Goal: Task Accomplishment & Management: Complete application form

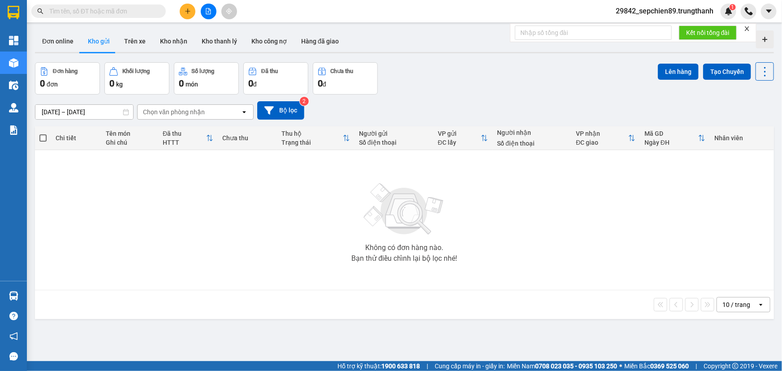
click at [189, 0] on div "Kết quả tìm kiếm ( 0 ) Bộ lọc No Data 29842_sepchien89.trungthanh 1" at bounding box center [391, 11] width 782 height 22
click at [190, 9] on icon "plus" at bounding box center [188, 11] width 6 height 6
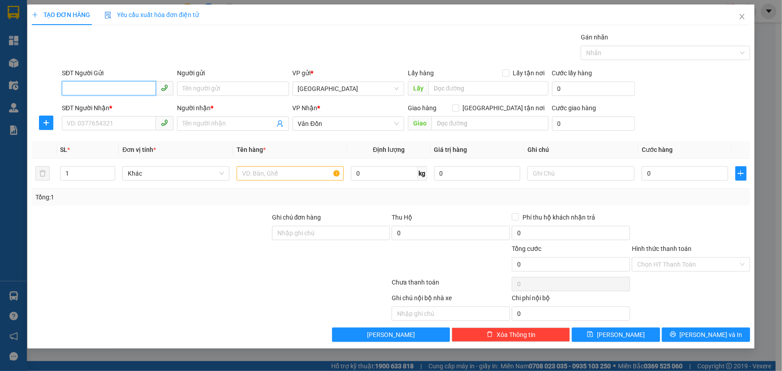
click at [107, 87] on input "SĐT Người Gửi" at bounding box center [109, 88] width 94 height 14
click at [107, 107] on div "0987868511 - kh" at bounding box center [117, 107] width 101 height 10
type input "0987868511"
type input "kh"
type input "vphn"
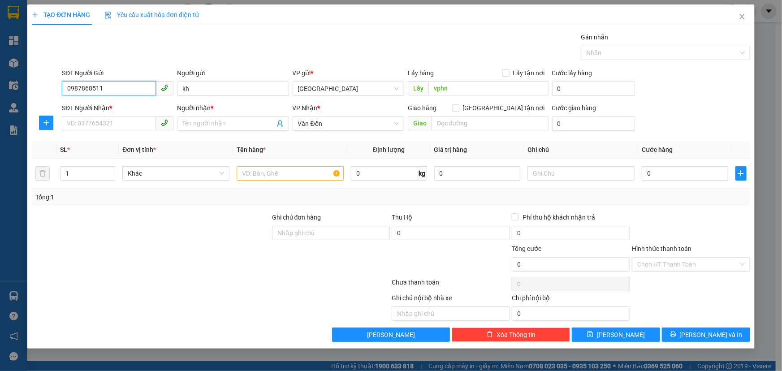
type input "0987868511"
click at [112, 134] on div "Transit Pickup Surcharge Ids Transit Deliver Surcharge Ids Transit Deliver Surc…" at bounding box center [391, 187] width 718 height 310
click at [110, 127] on input "SĐT Người Nhận *" at bounding box center [109, 123] width 94 height 14
click at [108, 139] on div "0397211219 - kih" at bounding box center [117, 142] width 101 height 10
type input "0397211219"
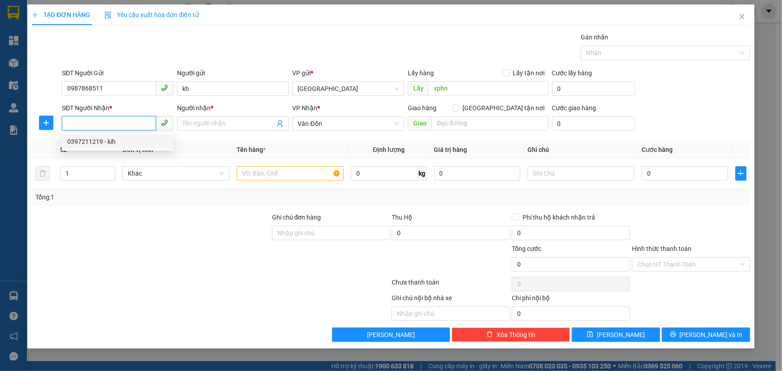
type input "kih"
type input "bx cẩm phả"
click at [272, 180] on div at bounding box center [290, 173] width 107 height 18
click at [276, 175] on input "text" at bounding box center [290, 173] width 107 height 14
click at [280, 174] on input "text" at bounding box center [290, 173] width 107 height 14
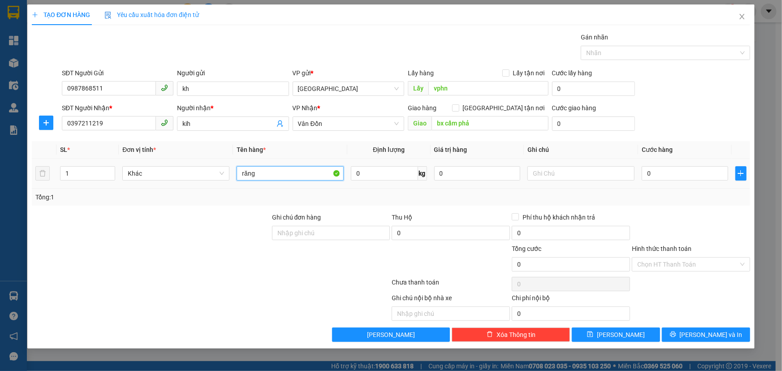
type input "răng"
type input "5"
type input "50"
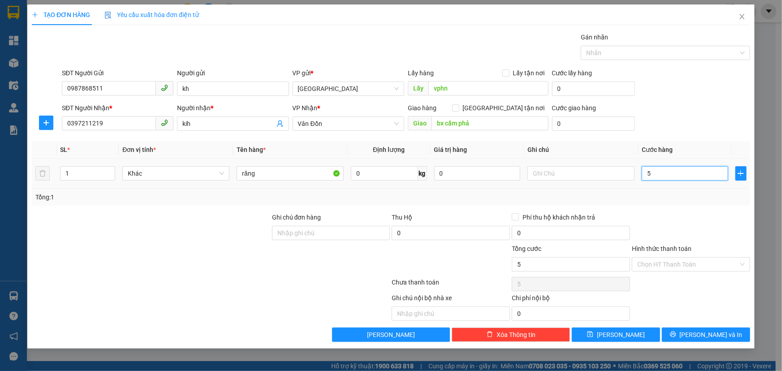
type input "50"
type input "500"
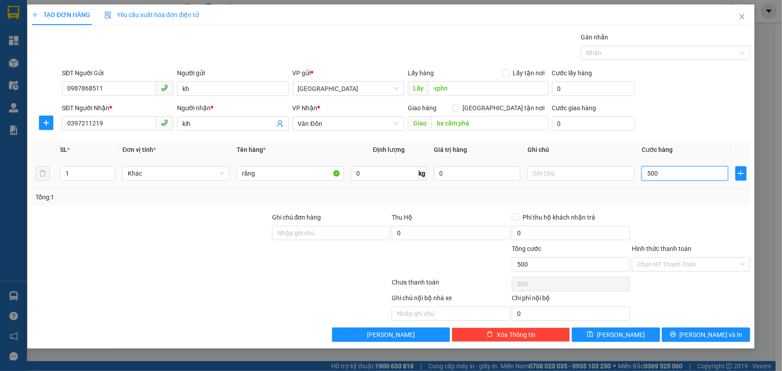
type input "5.000"
type input "50.000"
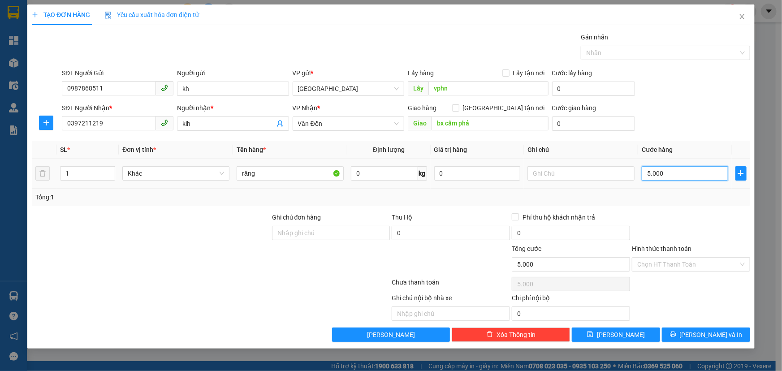
type input "50.000"
click at [614, 333] on button "[PERSON_NAME]" at bounding box center [616, 335] width 88 height 14
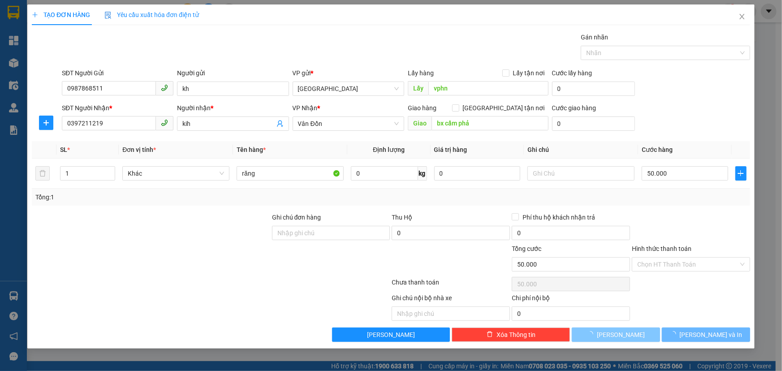
type input "0"
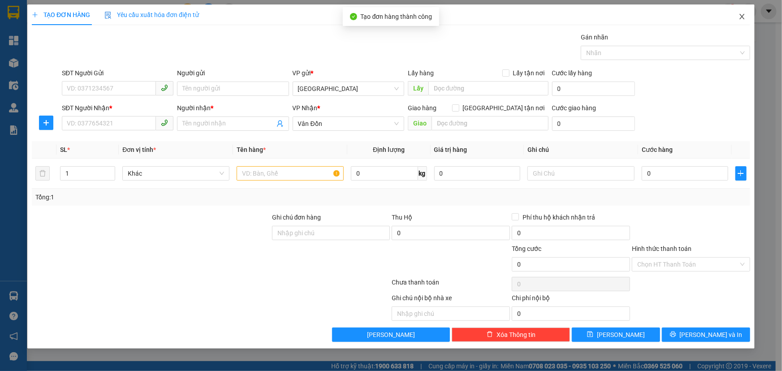
click at [746, 17] on span "Close" at bounding box center [742, 16] width 25 height 25
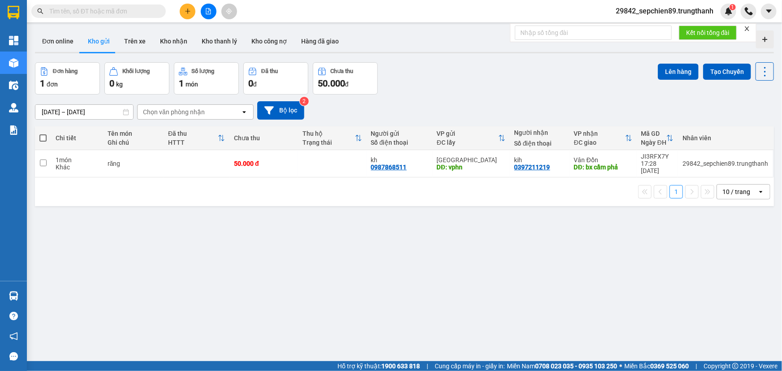
click at [185, 9] on icon "plus" at bounding box center [188, 11] width 6 height 6
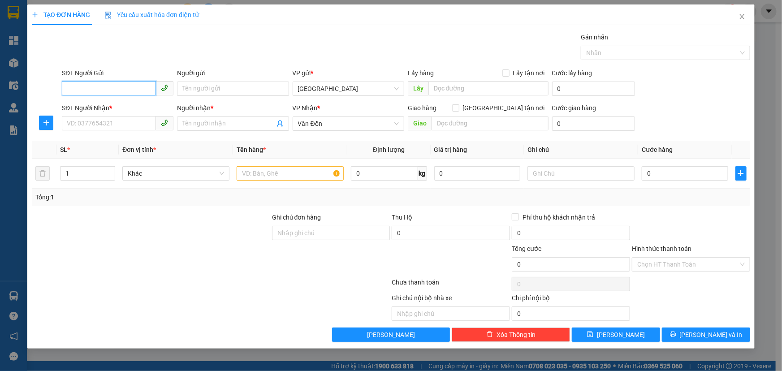
click at [91, 84] on input "SĐT Người Gửi" at bounding box center [109, 88] width 94 height 14
click at [121, 104] on div "0979317722 - ttrang" at bounding box center [117, 107] width 101 height 10
type input "0979317722"
type input "ttrang"
type input "vphn"
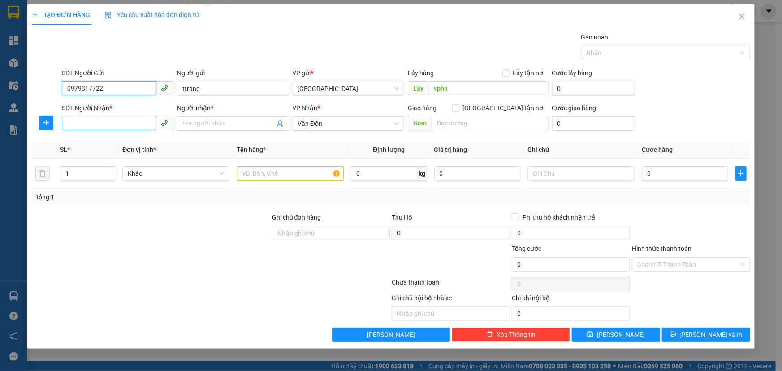
type input "0979317722"
click at [124, 126] on input "SĐT Người Nhận *" at bounding box center [109, 123] width 94 height 14
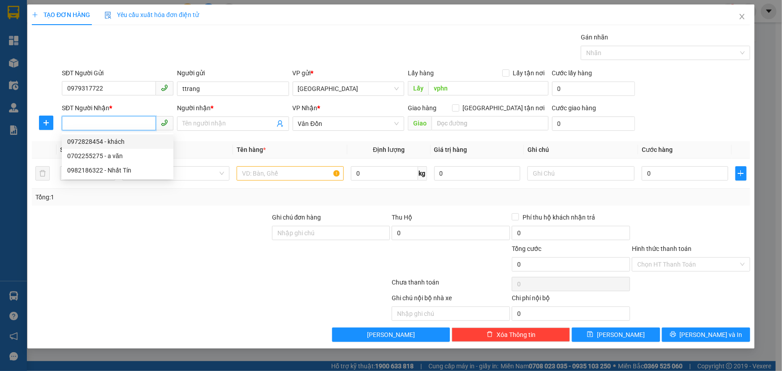
click at [124, 141] on div "0972828454 - khách" at bounding box center [117, 142] width 101 height 10
type input "0972828454"
type input "khách"
type input "631 [PERSON_NAME] Cẩm Phả"
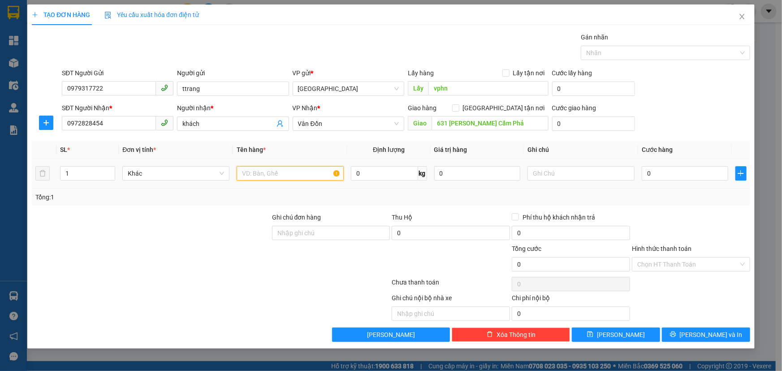
click at [280, 174] on input "text" at bounding box center [290, 173] width 107 height 14
type input "bánh"
click at [93, 171] on input "1" at bounding box center [87, 173] width 54 height 13
type input "2"
click at [480, 177] on input "0" at bounding box center [477, 173] width 86 height 14
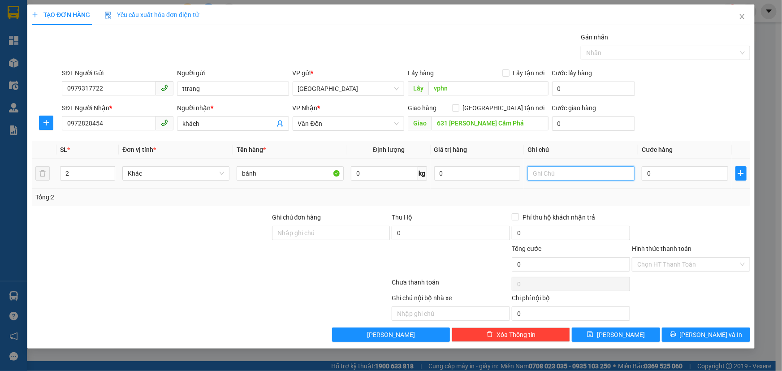
click at [558, 177] on input "text" at bounding box center [580, 173] width 107 height 14
click at [623, 171] on input "text" at bounding box center [580, 173] width 107 height 14
click at [672, 177] on input "0" at bounding box center [685, 173] width 86 height 14
type input "1"
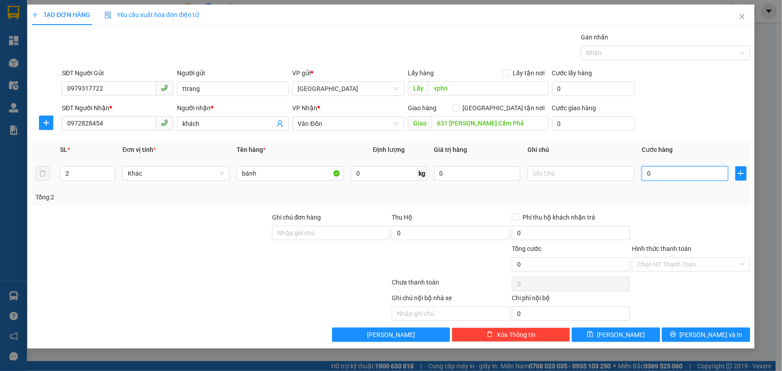
type input "1"
type input "15"
type input "150"
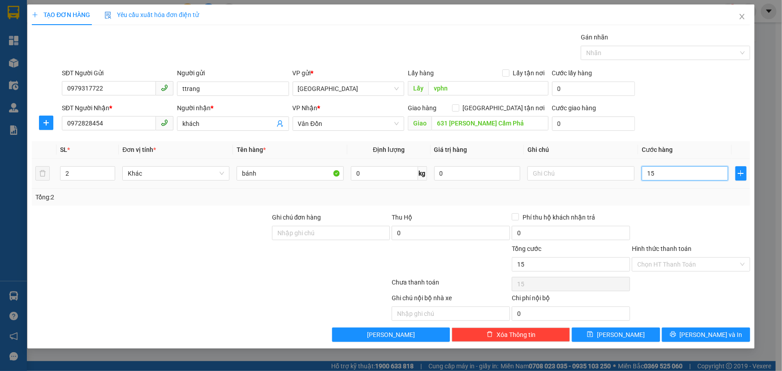
type input "150"
type input "1.500"
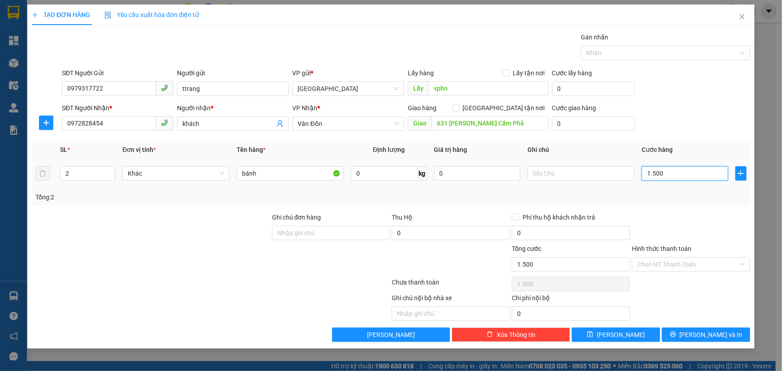
type input "15.000"
type input "150.000"
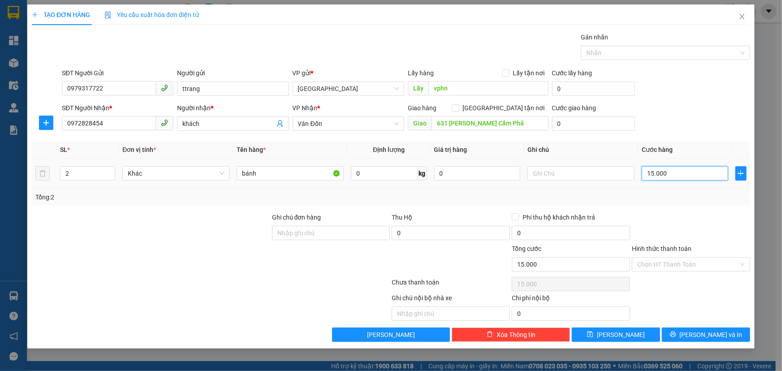
type input "150.000"
click at [683, 259] on input "Hình thức thanh toán" at bounding box center [687, 264] width 101 height 13
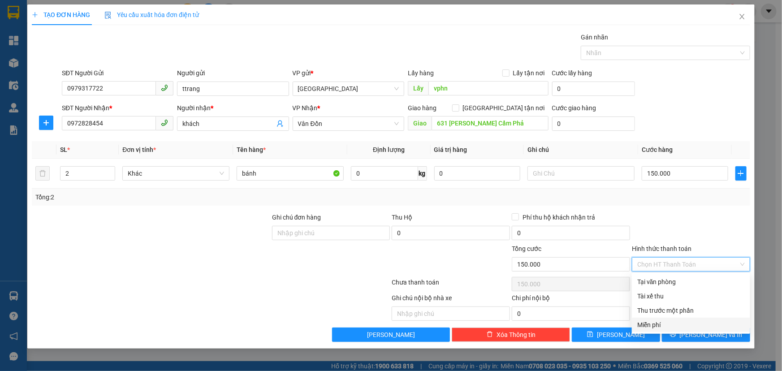
click at [592, 302] on div "Chi phí nội bộ" at bounding box center [571, 299] width 118 height 13
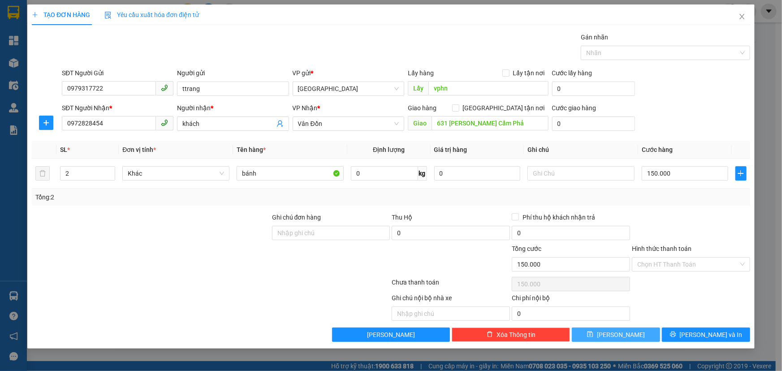
click at [617, 336] on span "[PERSON_NAME]" at bounding box center [621, 335] width 48 height 10
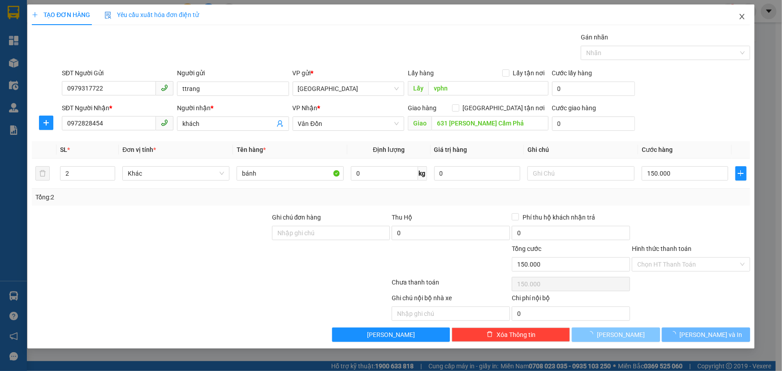
type input "1"
type input "0"
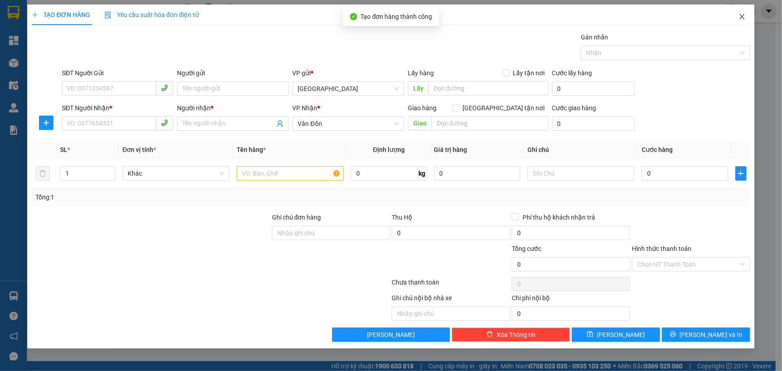
click at [744, 17] on icon "close" at bounding box center [741, 16] width 7 height 7
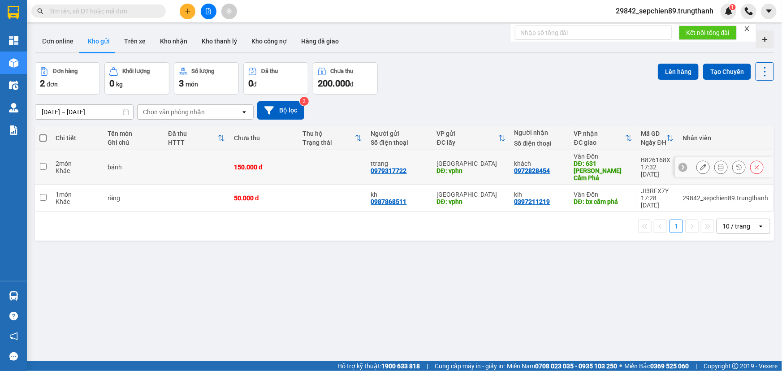
click at [53, 161] on td "2 món Khác" at bounding box center [77, 167] width 52 height 35
checkbox input "true"
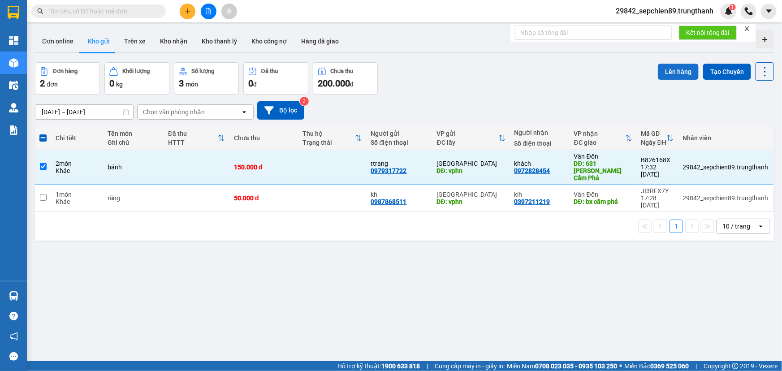
click at [668, 72] on button "Lên hàng" at bounding box center [678, 72] width 41 height 16
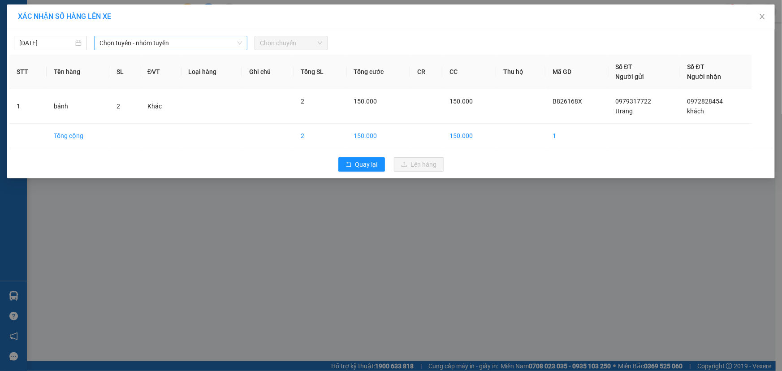
click at [155, 47] on span "Chọn tuyến - nhóm tuyến" at bounding box center [170, 42] width 142 height 13
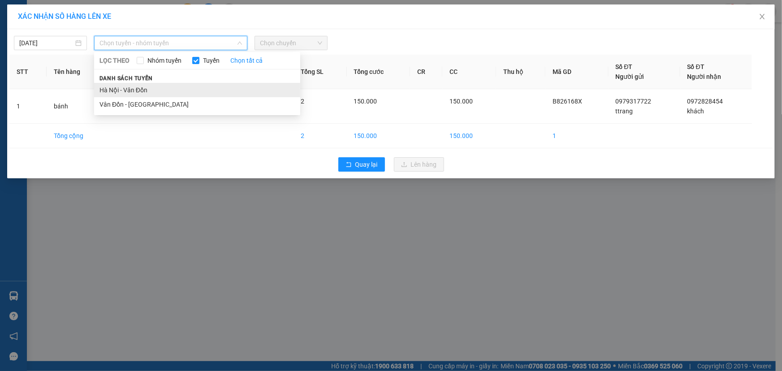
click at [144, 90] on li "Hà Nội - Vân Đồn" at bounding box center [197, 90] width 206 height 14
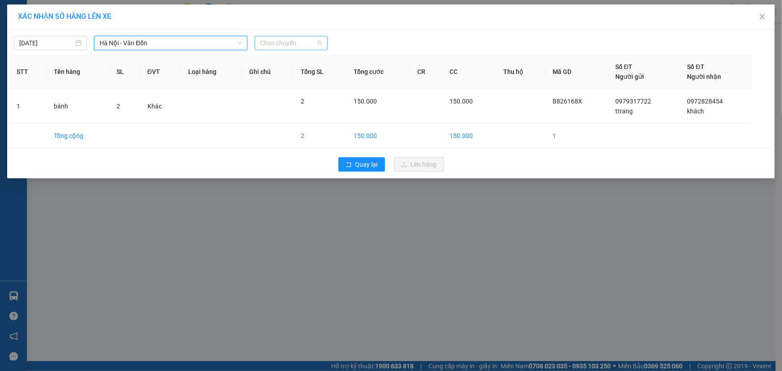
click at [298, 47] on span "Chọn chuyến" at bounding box center [291, 42] width 62 height 13
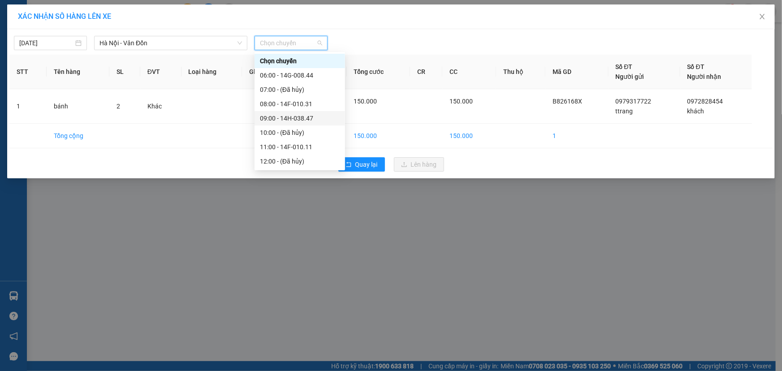
scroll to position [129, 0]
click at [315, 118] on div "18:00 - 14H-038.48" at bounding box center [300, 119] width 80 height 10
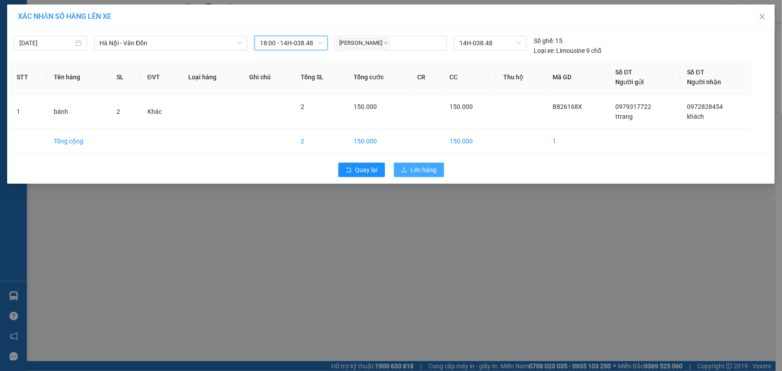
click at [411, 171] on span "Lên hàng" at bounding box center [424, 170] width 26 height 10
